Goal: Find specific page/section: Find specific page/section

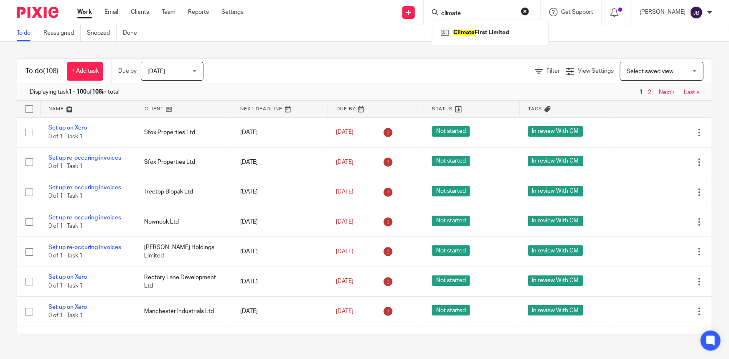
type input "climate"
click button "submit" at bounding box center [0, 0] width 0 height 0
click at [534, 36] on link at bounding box center [491, 32] width 104 height 13
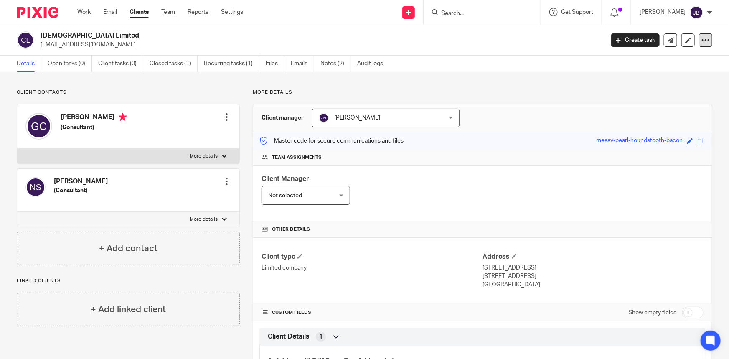
click at [702, 38] on icon at bounding box center [706, 40] width 8 height 8
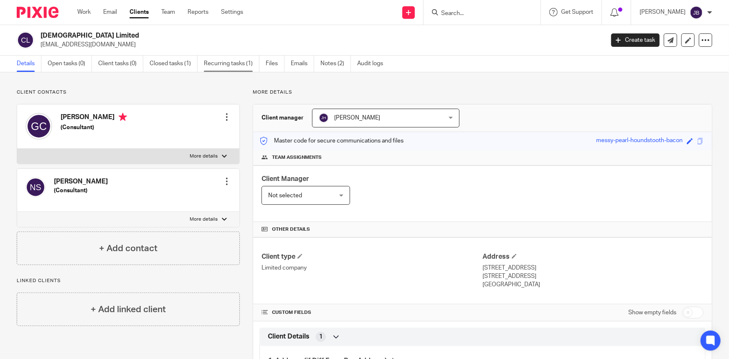
click at [233, 66] on link "Recurring tasks (1)" at bounding box center [232, 64] width 56 height 16
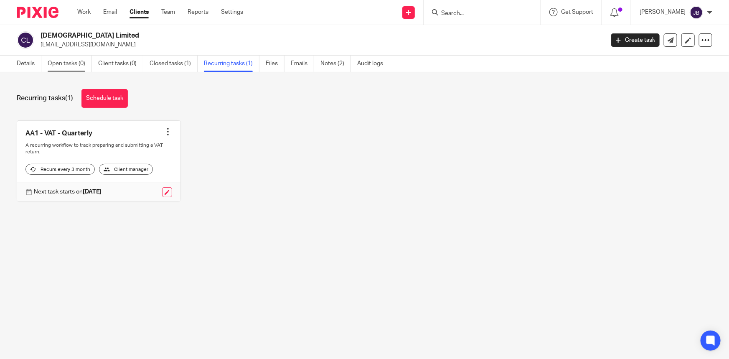
click at [77, 62] on link "Open tasks (0)" at bounding box center [70, 64] width 44 height 16
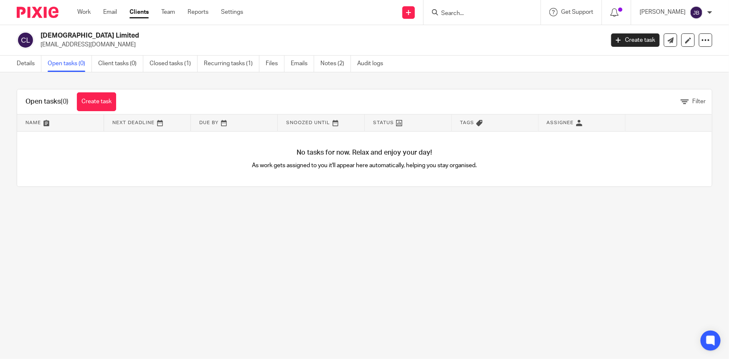
click at [71, 65] on link "Open tasks (0)" at bounding box center [70, 64] width 44 height 16
click at [219, 66] on link "Recurring tasks (1)" at bounding box center [232, 64] width 56 height 16
